Goal: Task Accomplishment & Management: Manage account settings

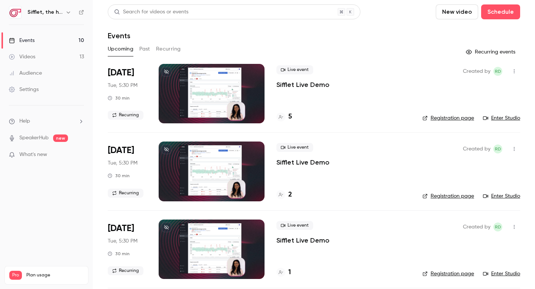
click at [318, 85] on p "Sifflet Live Demo" at bounding box center [303, 84] width 53 height 9
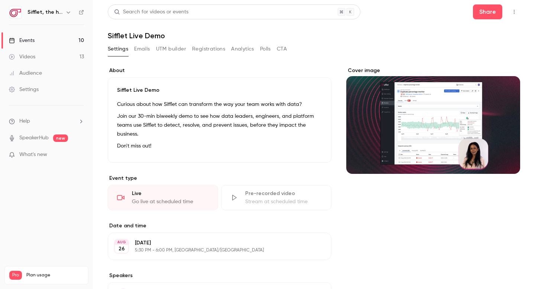
click at [70, 38] on link "Events 10" at bounding box center [46, 40] width 93 height 16
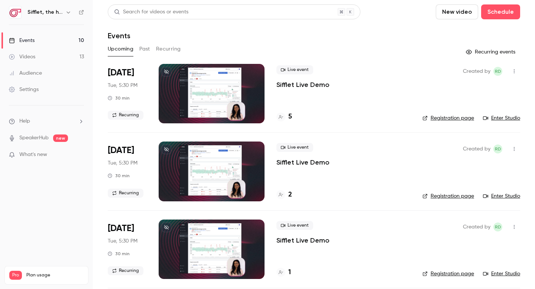
click at [290, 117] on h4 "5" at bounding box center [290, 117] width 4 height 10
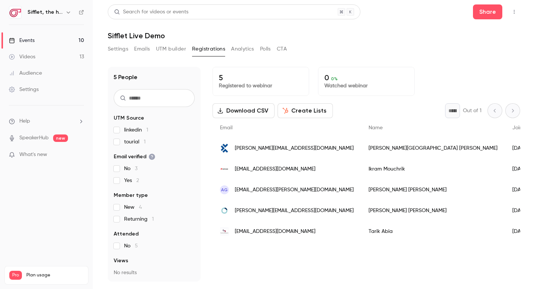
click at [75, 39] on link "Events 10" at bounding box center [46, 40] width 93 height 16
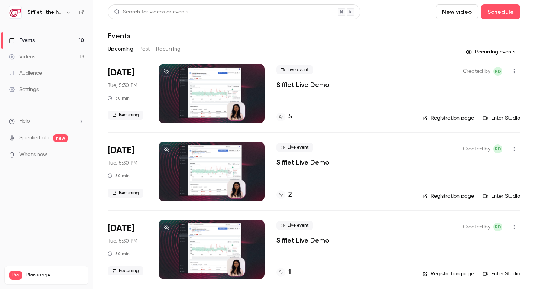
click at [174, 49] on button "Recurring" at bounding box center [168, 49] width 25 height 12
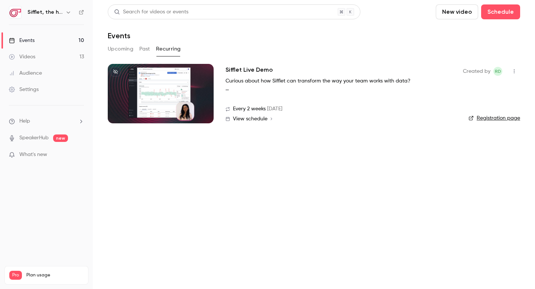
click at [261, 70] on h2 "Sifflet Live Demo" at bounding box center [249, 69] width 47 height 9
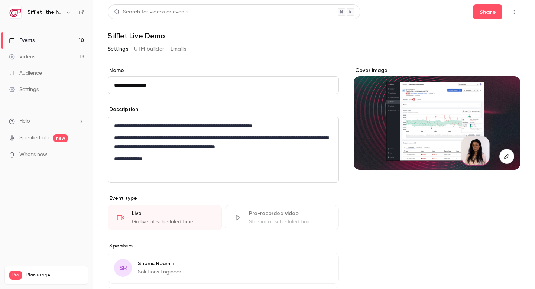
click at [151, 47] on button "UTM builder" at bounding box center [149, 49] width 30 height 12
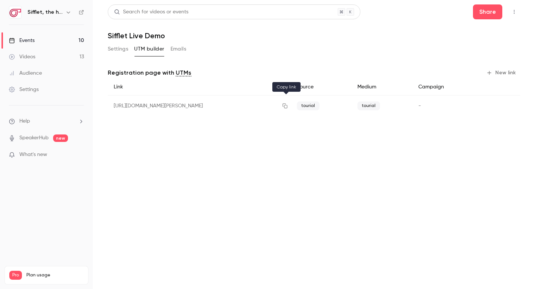
click at [285, 106] on icon "button" at bounding box center [285, 105] width 6 height 5
click at [46, 43] on link "Events 10" at bounding box center [46, 40] width 93 height 16
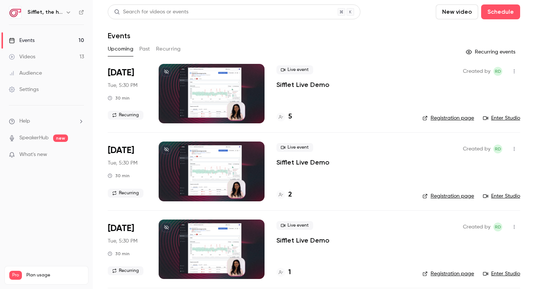
click at [293, 85] on p "Sifflet Live Demo" at bounding box center [303, 84] width 53 height 9
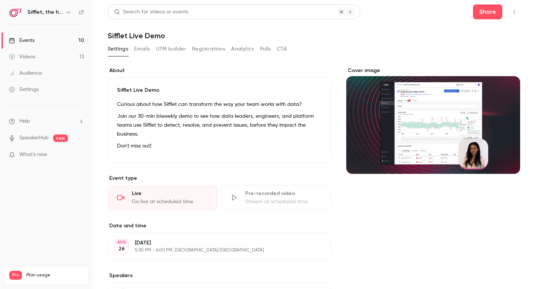
click at [52, 41] on link "Events 10" at bounding box center [46, 40] width 93 height 16
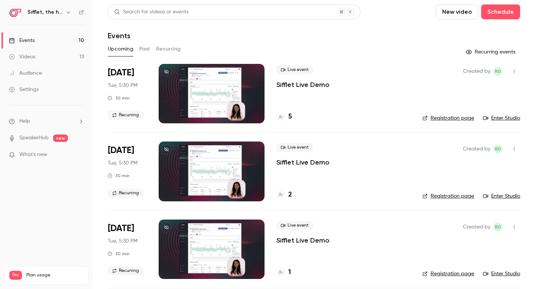
click at [117, 72] on span "[DATE]" at bounding box center [121, 73] width 26 height 12
click at [293, 86] on p "Sifflet Live Demo" at bounding box center [303, 84] width 53 height 9
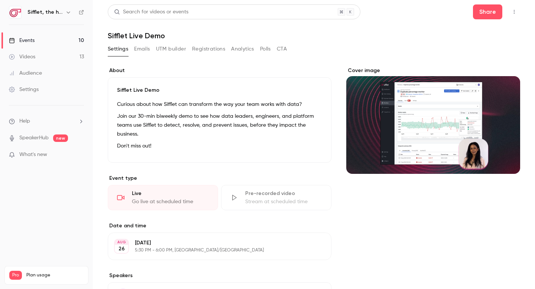
click at [170, 193] on div "Live" at bounding box center [170, 193] width 77 height 7
click at [123, 199] on icon at bounding box center [120, 197] width 7 height 7
click at [116, 195] on div "Live Go live at scheduled time" at bounding box center [163, 197] width 110 height 25
click at [55, 37] on link "Events 10" at bounding box center [46, 40] width 93 height 16
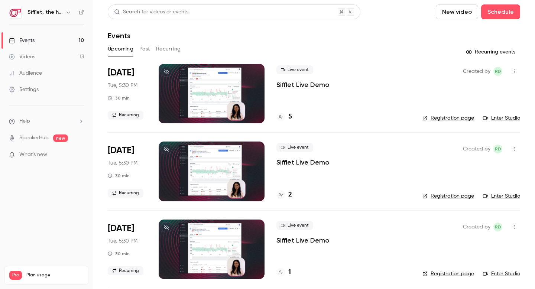
click at [297, 84] on p "Sifflet Live Demo" at bounding box center [303, 84] width 53 height 9
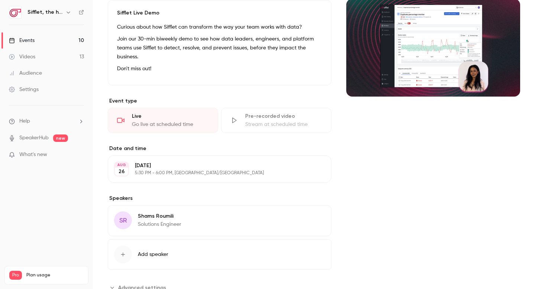
scroll to position [104, 0]
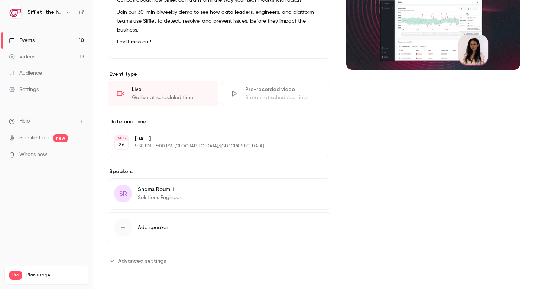
click at [159, 96] on div "Go live at scheduled time" at bounding box center [170, 97] width 77 height 7
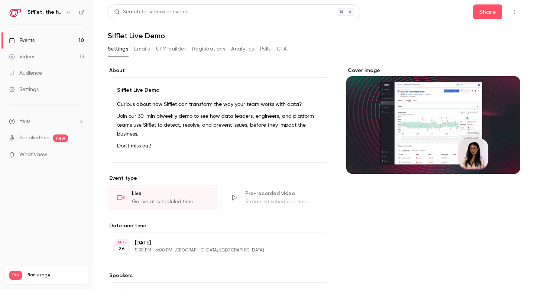
click at [129, 194] on div "Live Go live at scheduled time" at bounding box center [163, 197] width 110 height 25
click at [511, 12] on button "button" at bounding box center [514, 12] width 12 height 12
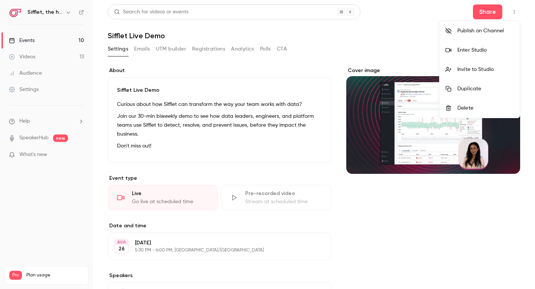
click at [488, 52] on div "Enter Studio" at bounding box center [486, 49] width 56 height 7
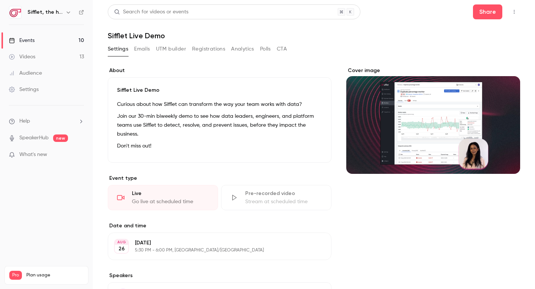
click at [516, 10] on icon "button" at bounding box center [514, 11] width 6 height 5
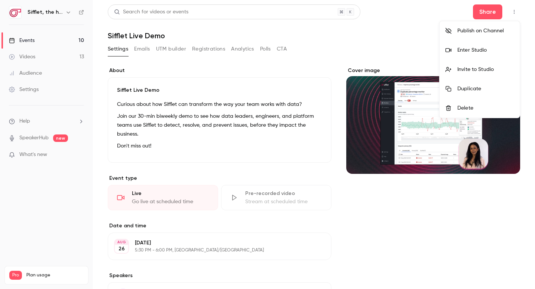
click at [491, 69] on div "Invite to Studio" at bounding box center [486, 69] width 56 height 7
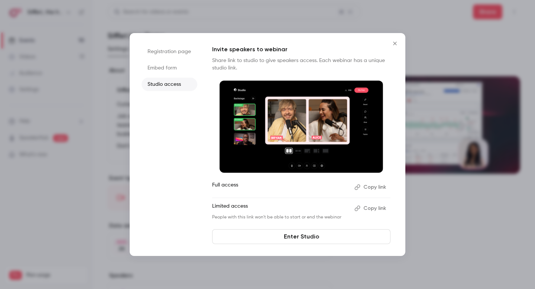
click at [369, 185] on button "Copy link" at bounding box center [371, 187] width 39 height 12
click at [395, 43] on icon "Close" at bounding box center [394, 43] width 3 height 3
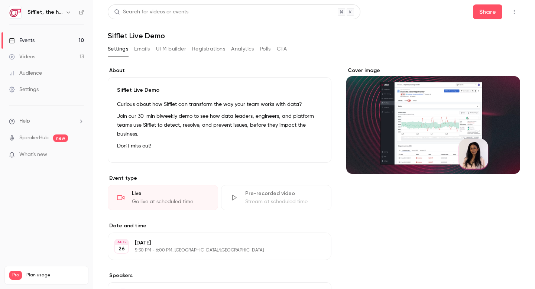
click at [74, 41] on link "Events 10" at bounding box center [46, 40] width 93 height 16
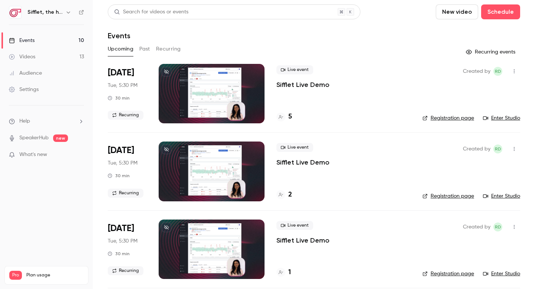
click at [144, 48] on button "Past" at bounding box center [144, 49] width 11 height 12
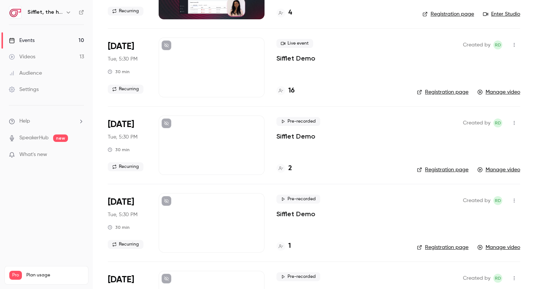
scroll to position [81, 0]
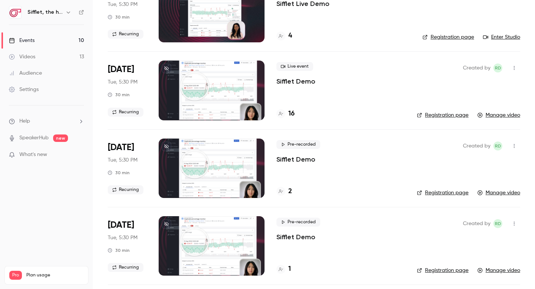
click at [288, 36] on h4 "4" at bounding box center [290, 36] width 4 height 10
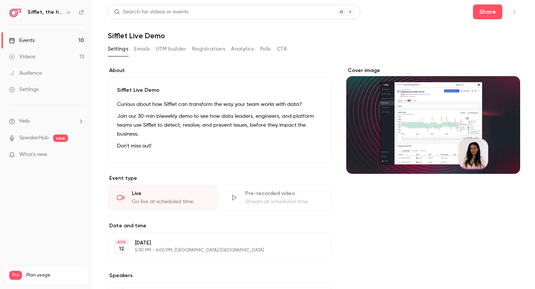
click at [213, 49] on button "Registrations" at bounding box center [208, 49] width 33 height 12
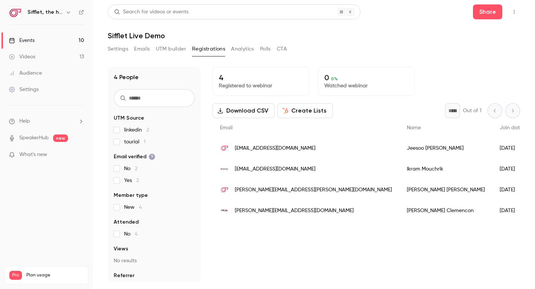
click at [53, 39] on link "Events 10" at bounding box center [46, 40] width 93 height 16
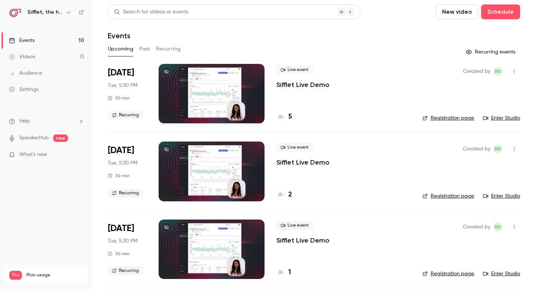
click at [302, 84] on p "Sifflet Live Demo" at bounding box center [303, 84] width 53 height 9
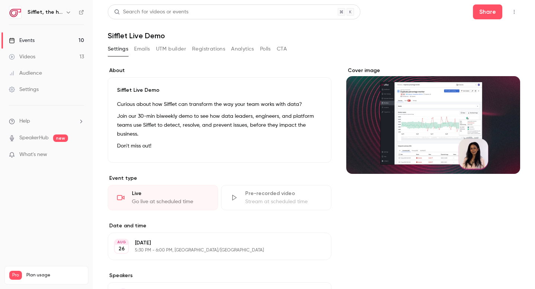
click at [218, 50] on button "Registrations" at bounding box center [208, 49] width 33 height 12
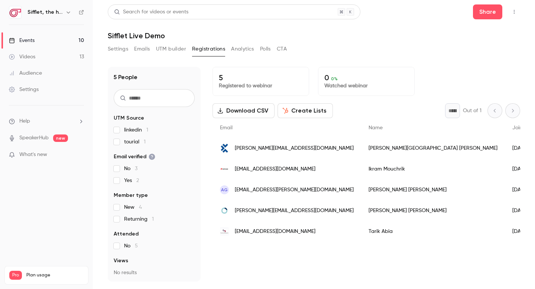
click at [119, 46] on button "Settings" at bounding box center [118, 49] width 20 height 12
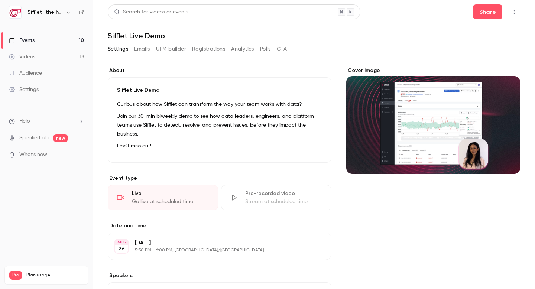
click at [38, 41] on link "Events 10" at bounding box center [46, 40] width 93 height 16
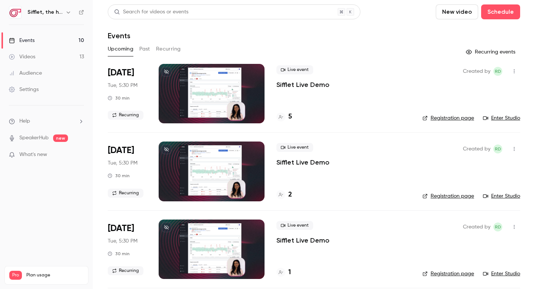
click at [28, 54] on div "Videos" at bounding box center [22, 56] width 26 height 7
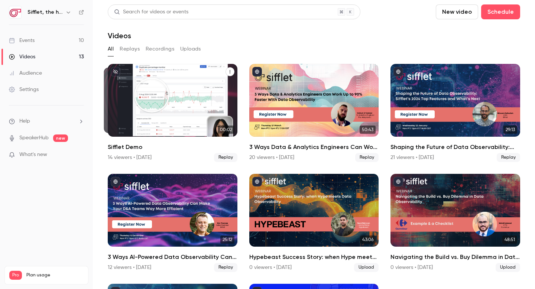
click at [228, 71] on icon "Sifflet Demo" at bounding box center [230, 72] width 4 height 4
click at [114, 72] on div at bounding box center [267, 144] width 535 height 289
click at [115, 71] on icon "unpublished" at bounding box center [115, 72] width 4 height 4
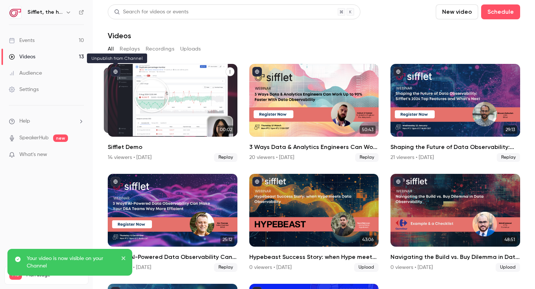
click at [116, 71] on icon "published" at bounding box center [115, 72] width 4 height 4
click at [120, 144] on h2 "Sifflet Demo" at bounding box center [173, 147] width 130 height 9
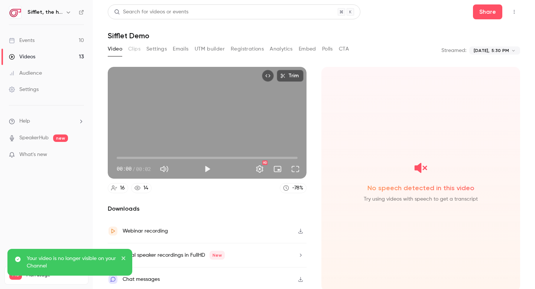
scroll to position [2, 0]
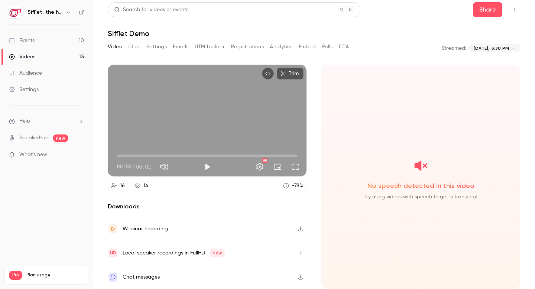
click at [139, 186] on icon at bounding box center [138, 186] width 6 height 6
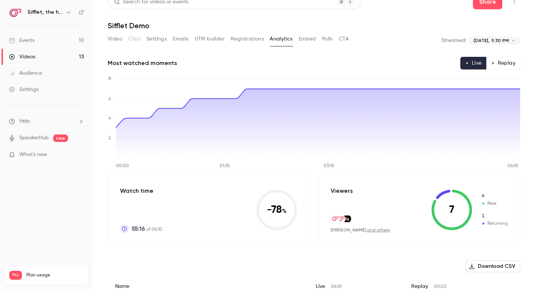
scroll to position [3, 0]
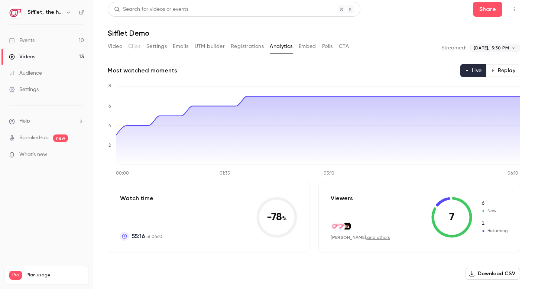
click at [44, 43] on link "Events 10" at bounding box center [46, 40] width 93 height 16
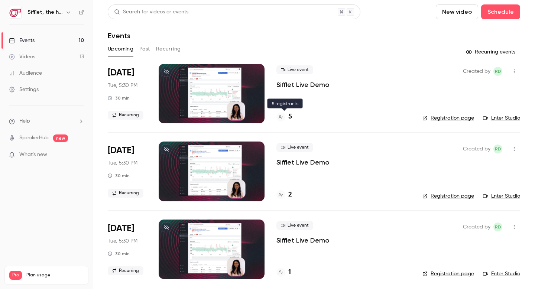
click at [290, 118] on h4 "5" at bounding box center [290, 117] width 4 height 10
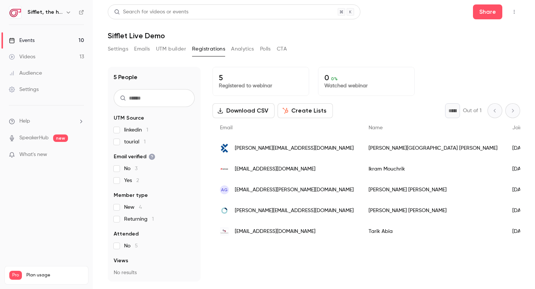
click at [39, 36] on link "Events 10" at bounding box center [46, 40] width 93 height 16
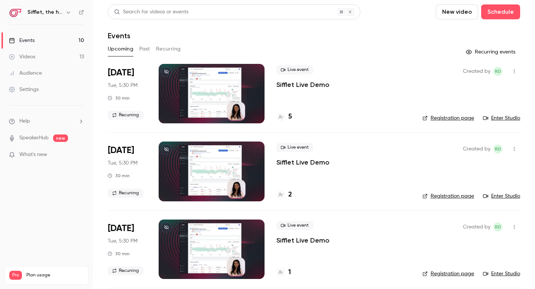
click at [68, 12] on icon "button" at bounding box center [68, 12] width 6 height 6
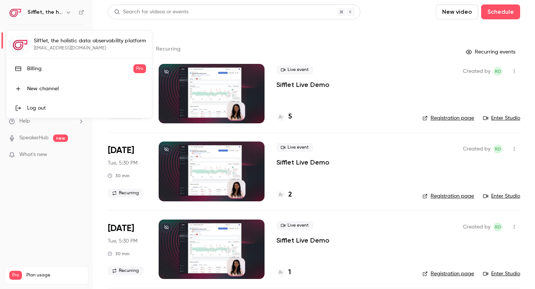
click at [61, 42] on div "Sifflet, the holistic data observability platform [EMAIL_ADDRESS][DOMAIN_NAME] …" at bounding box center [79, 73] width 146 height 87
click at [40, 69] on div "Billing" at bounding box center [80, 68] width 106 height 7
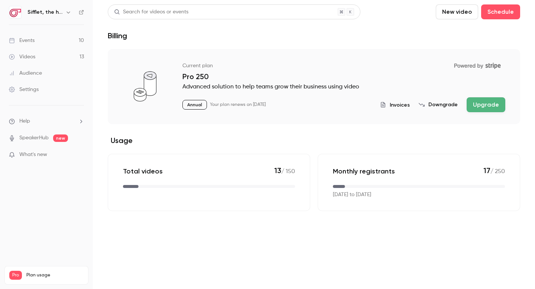
click at [13, 12] on img at bounding box center [15, 12] width 12 height 12
click at [67, 13] on icon "button" at bounding box center [68, 12] width 6 height 6
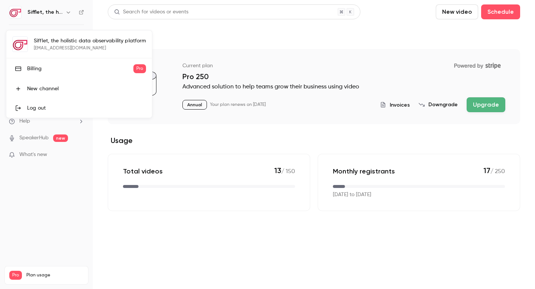
click at [70, 44] on div "Sifflet, the holistic data observability platform [EMAIL_ADDRESS][DOMAIN_NAME] …" at bounding box center [79, 73] width 146 height 87
click at [245, 45] on div at bounding box center [267, 144] width 535 height 289
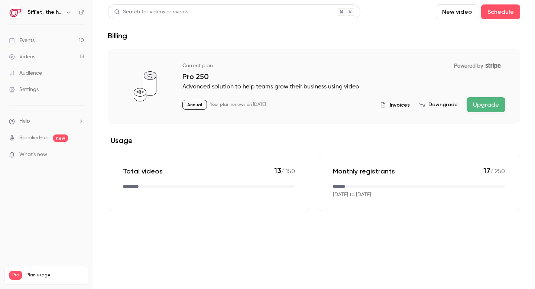
click at [38, 41] on link "Events 10" at bounding box center [46, 40] width 93 height 16
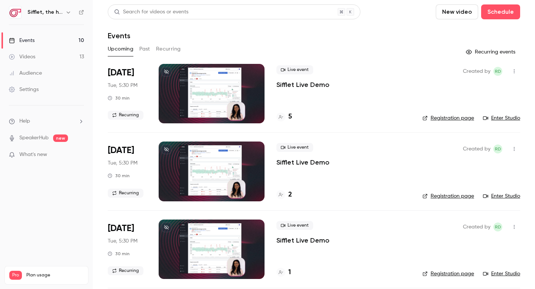
click at [26, 272] on span "Plan usage" at bounding box center [54, 275] width 57 height 6
click at [36, 87] on div "Settings" at bounding box center [24, 89] width 30 height 7
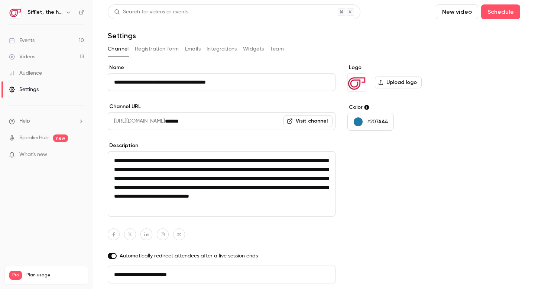
click at [273, 49] on button "Team" at bounding box center [277, 49] width 14 height 12
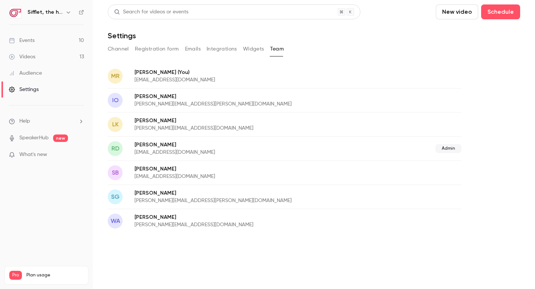
click at [199, 138] on div "[PERSON_NAME] [EMAIL_ADDRESS][DOMAIN_NAME] Admin" at bounding box center [285, 148] width 354 height 24
click at [152, 197] on p "[PERSON_NAME][EMAIL_ADDRESS][PERSON_NAME][DOMAIN_NAME]" at bounding box center [256, 200] width 242 height 7
click at [156, 197] on p "[PERSON_NAME][EMAIL_ADDRESS][PERSON_NAME][DOMAIN_NAME]" at bounding box center [256, 200] width 242 height 7
click at [257, 48] on button "Widgets" at bounding box center [253, 49] width 21 height 12
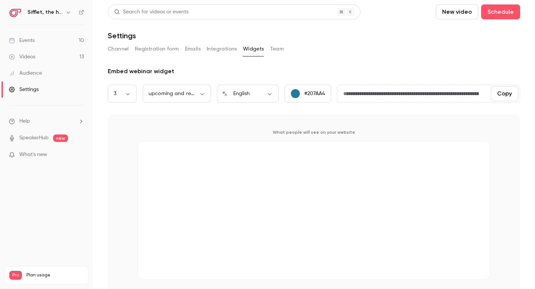
click at [231, 46] on button "Integrations" at bounding box center [222, 49] width 30 height 12
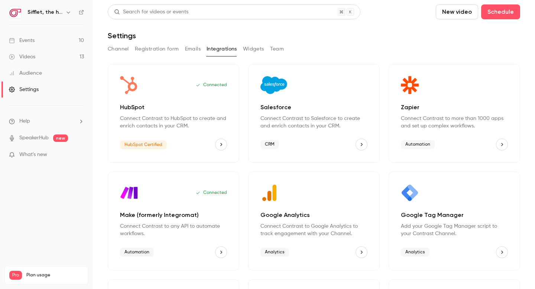
click at [188, 51] on button "Emails" at bounding box center [193, 49] width 16 height 12
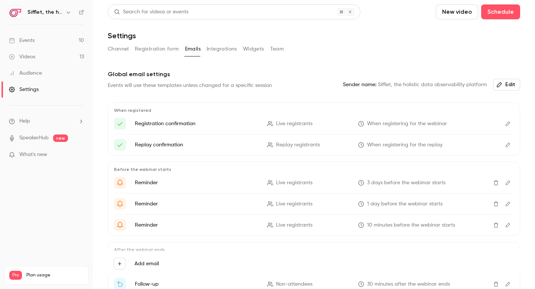
click at [51, 35] on link "Events 10" at bounding box center [46, 40] width 93 height 16
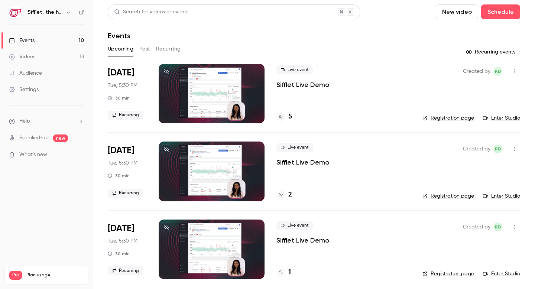
click at [311, 84] on p "Sifflet Live Demo" at bounding box center [303, 84] width 53 height 9
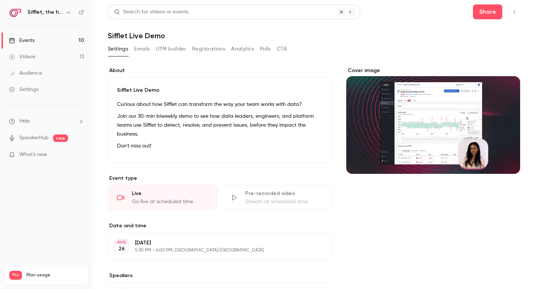
click at [147, 47] on button "Emails" at bounding box center [142, 49] width 16 height 12
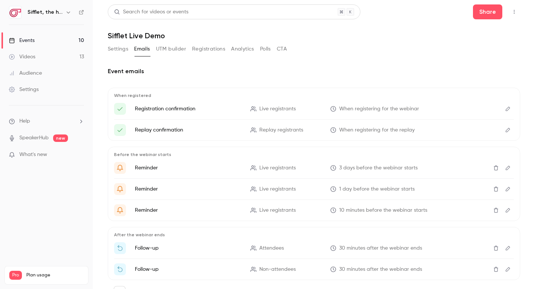
click at [69, 36] on link "Events 10" at bounding box center [46, 40] width 93 height 16
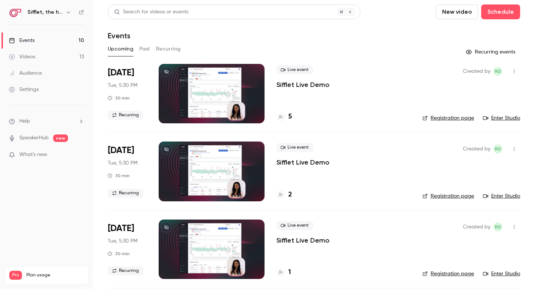
click at [291, 115] on h4 "5" at bounding box center [290, 117] width 4 height 10
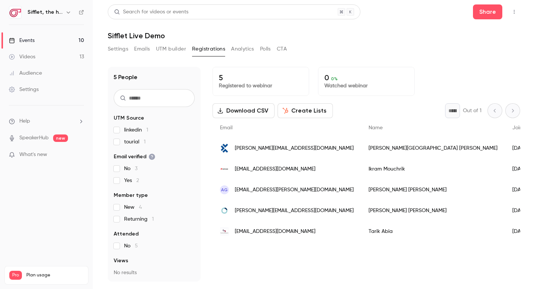
click at [309, 110] on button "Create Lists" at bounding box center [305, 110] width 55 height 15
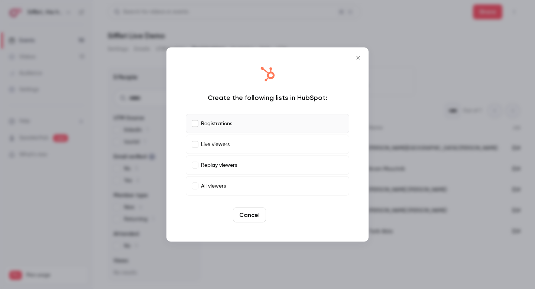
click at [294, 217] on button "Create" at bounding box center [285, 215] width 33 height 15
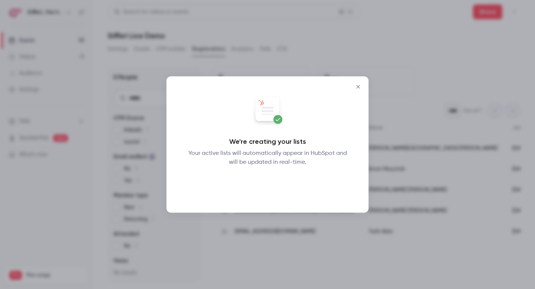
click at [267, 185] on button "Okay" at bounding box center [267, 186] width 27 height 15
